Goal: Navigation & Orientation: Find specific page/section

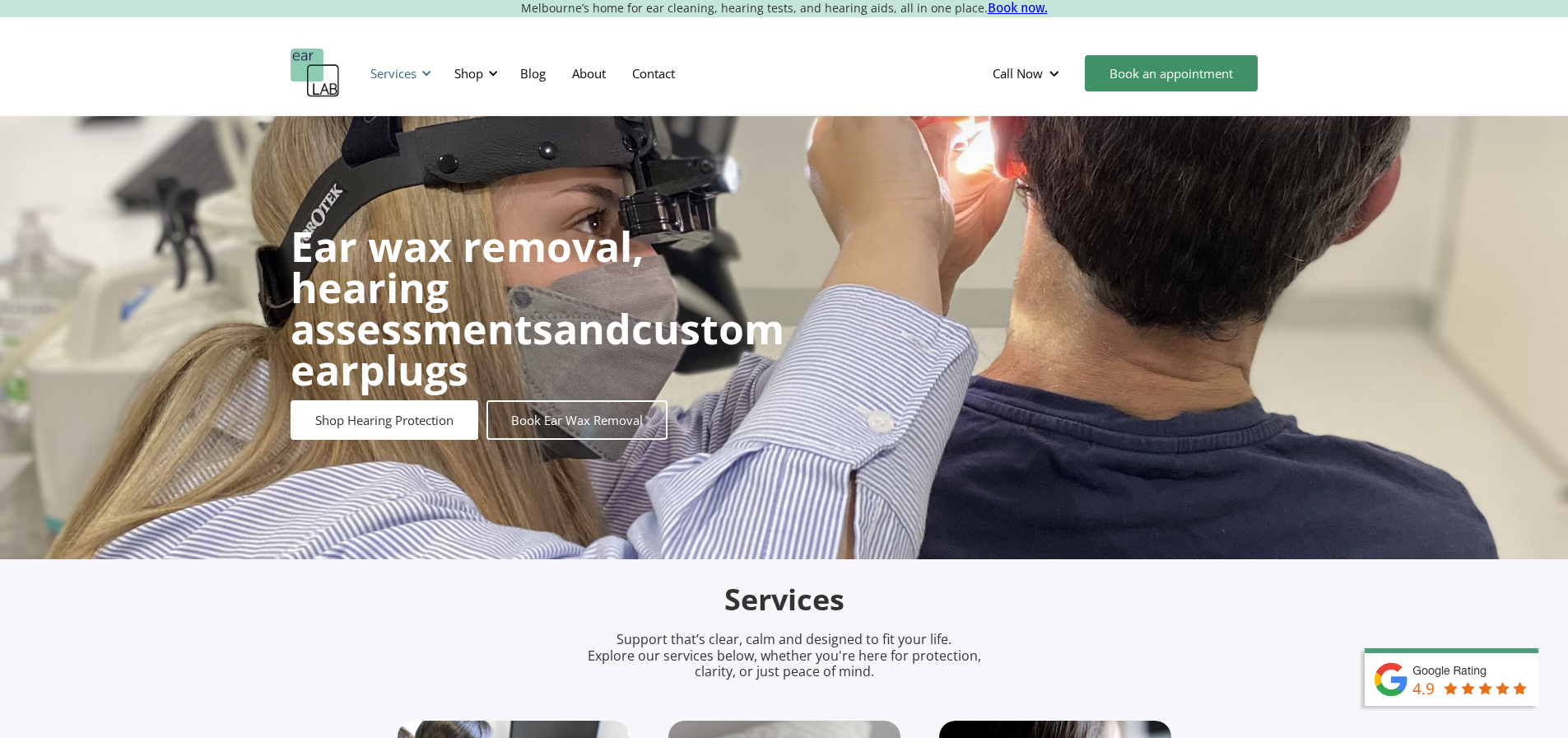
click at [408, 77] on div "Services" at bounding box center [394, 73] width 46 height 17
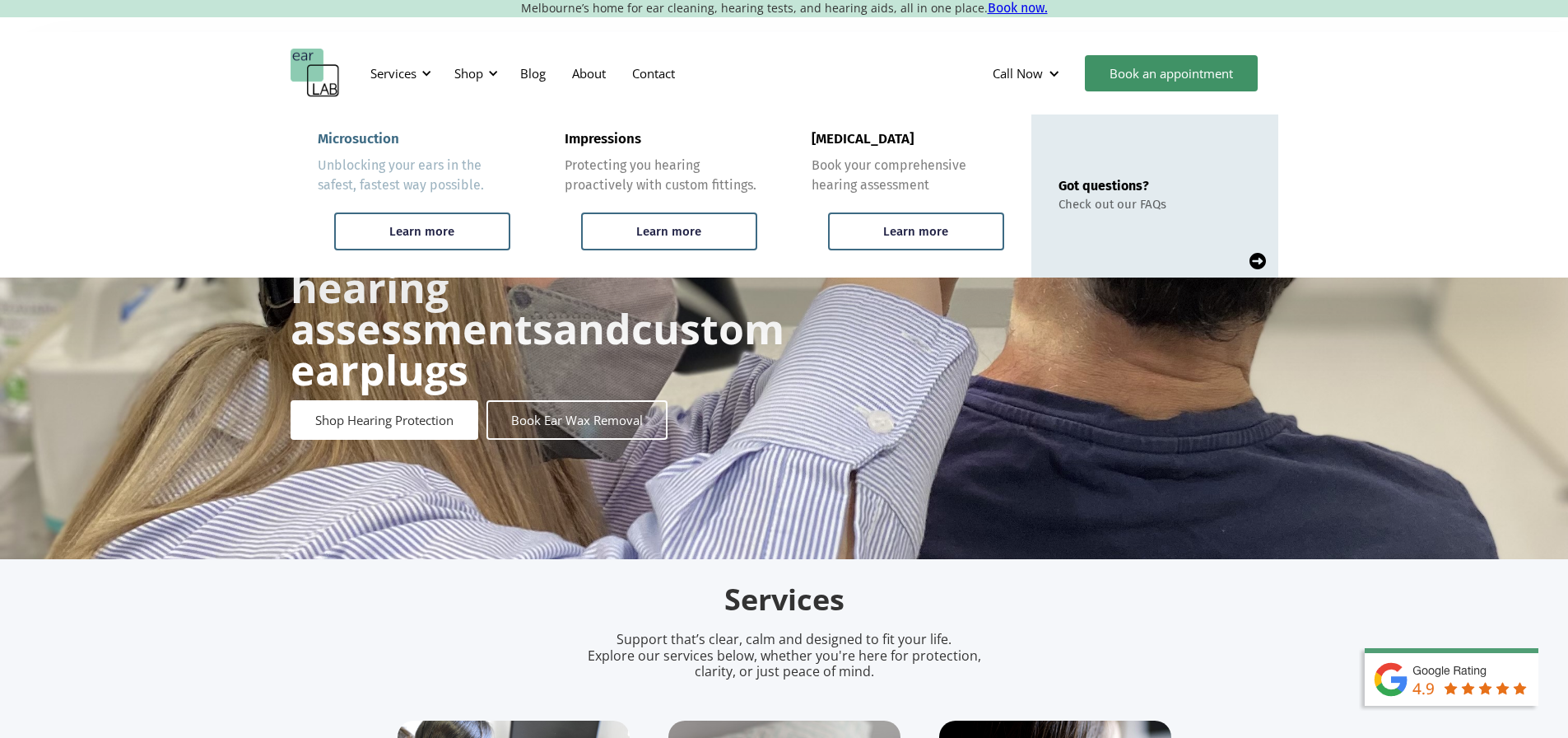
click at [364, 142] on div "Microsuction" at bounding box center [358, 139] width 82 height 17
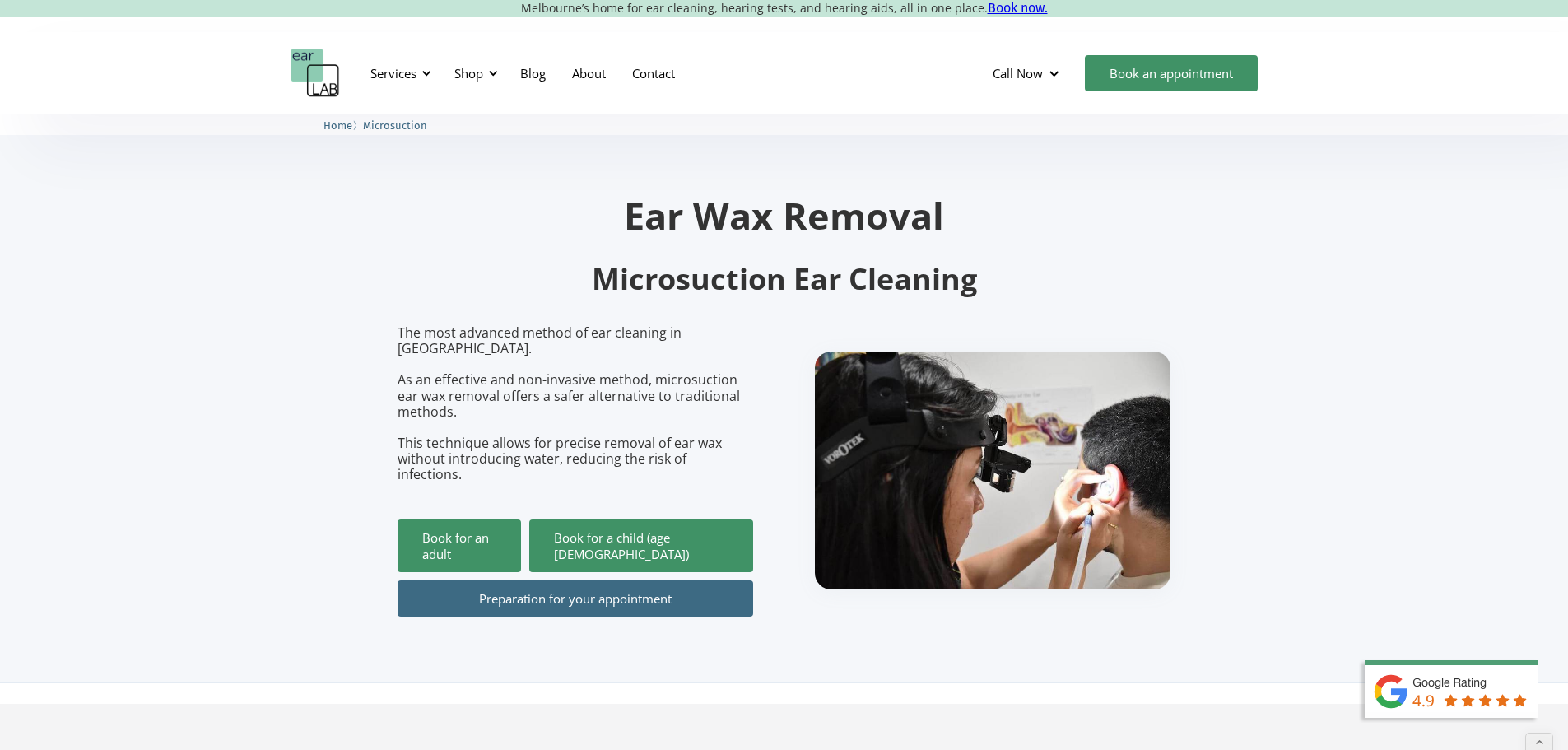
click at [608, 580] on link "Preparation for your appointment" at bounding box center [576, 598] width 356 height 36
click at [474, 70] on div "Shop" at bounding box center [468, 73] width 29 height 17
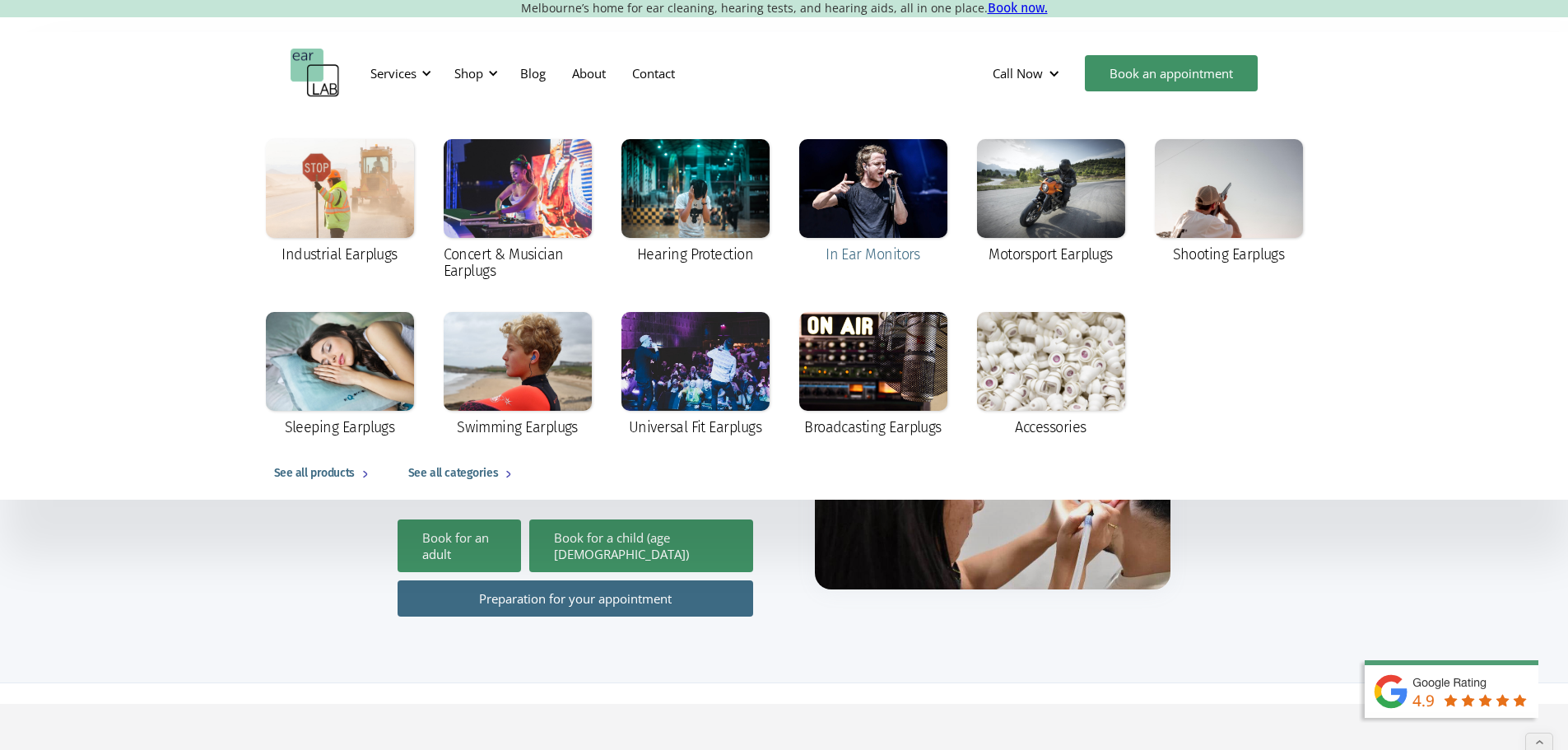
click at [828, 190] on div at bounding box center [873, 188] width 148 height 99
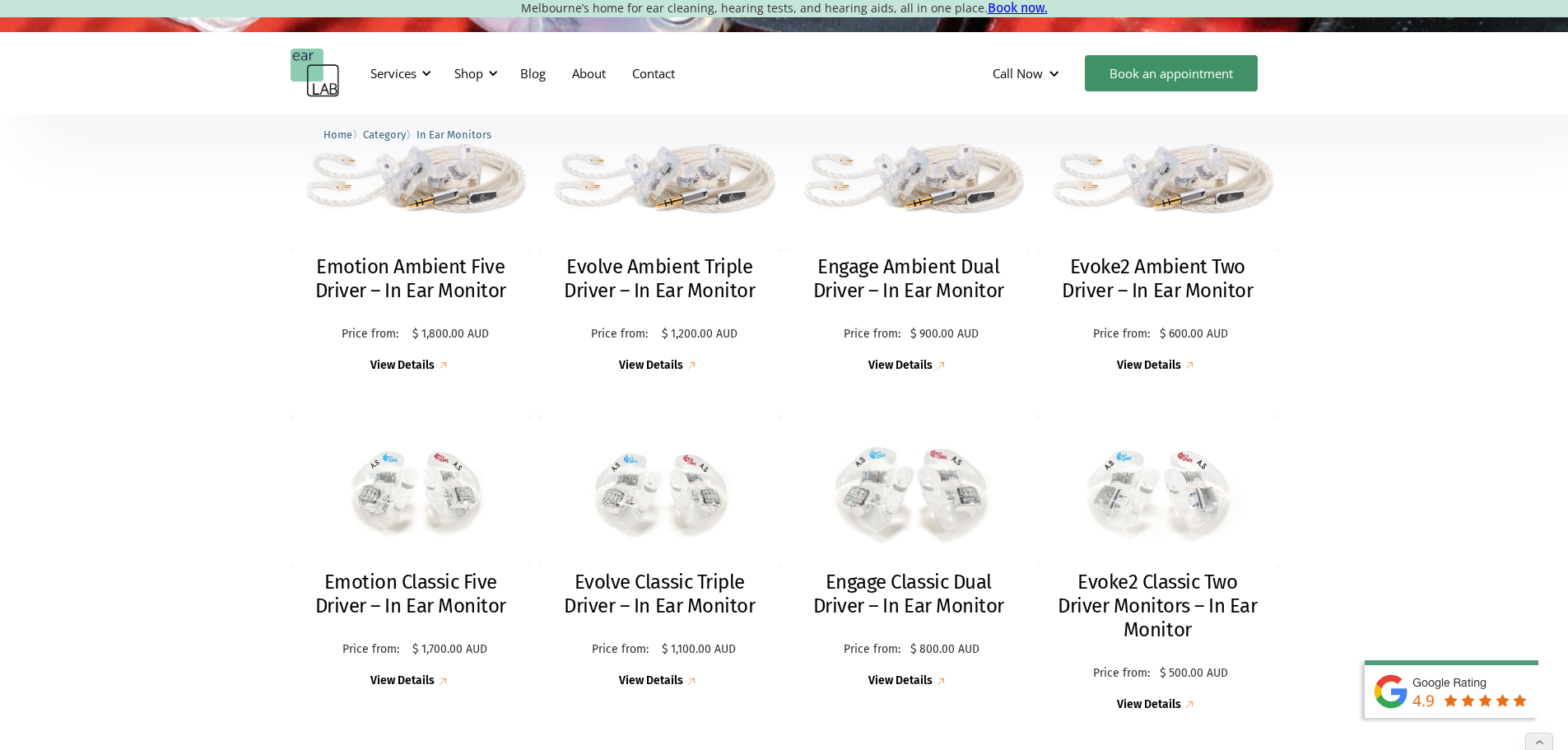
scroll to position [246, 0]
